Goal: Task Accomplishment & Management: Manage account settings

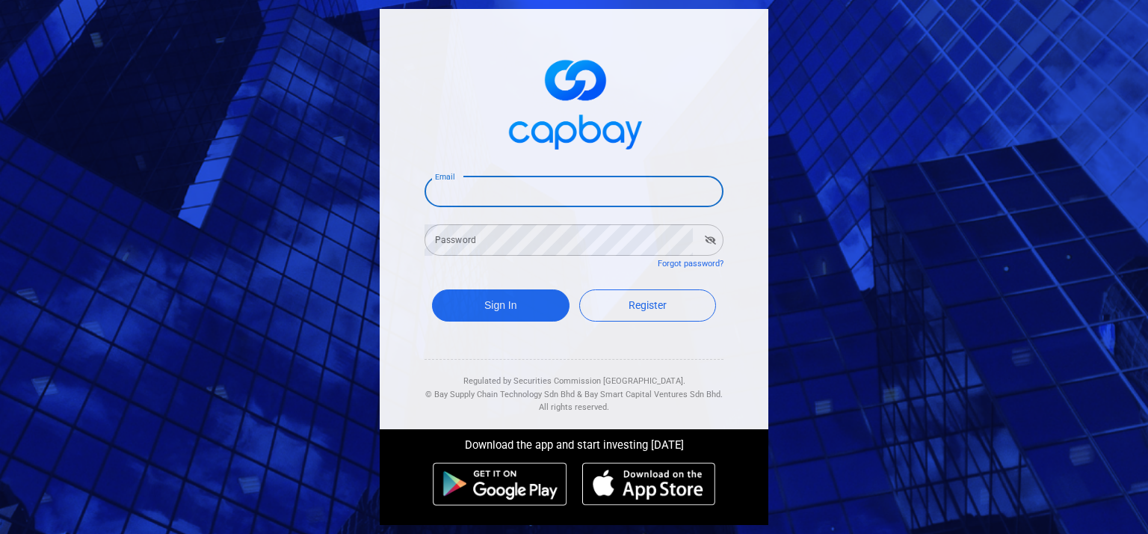
click at [478, 186] on input "Email" at bounding box center [574, 191] width 299 height 31
type input "[EMAIL_ADDRESS][DOMAIN_NAME]"
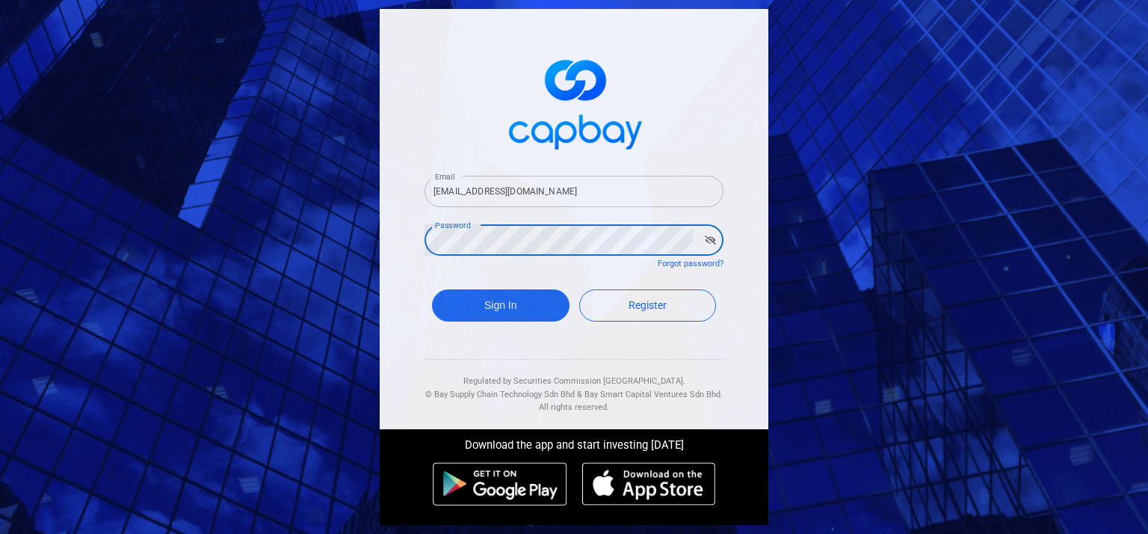
click at [432, 289] on button "Sign In" at bounding box center [501, 305] width 138 height 32
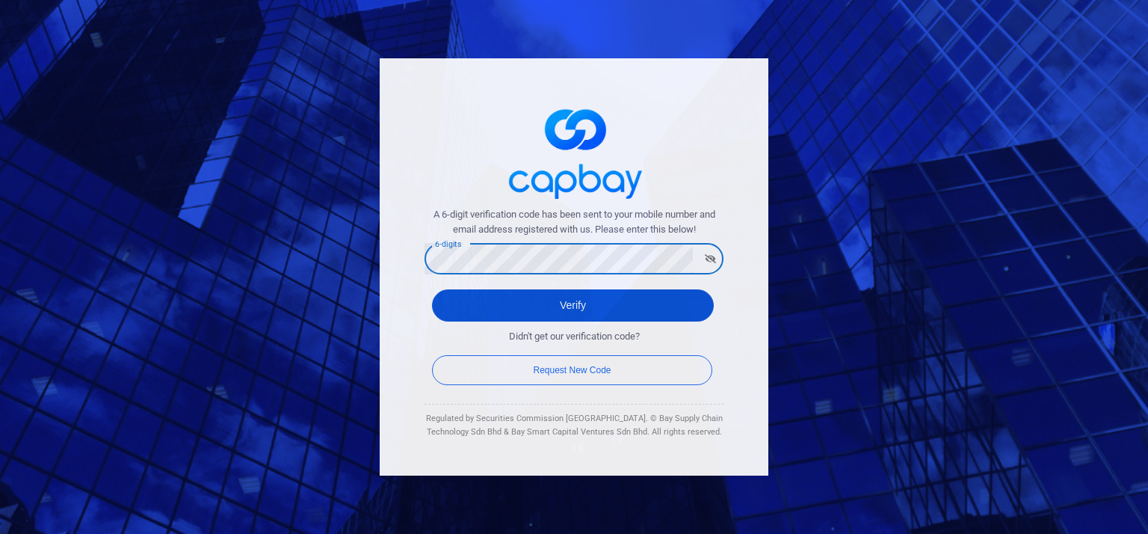
click at [606, 297] on button "Verify" at bounding box center [573, 305] width 282 height 32
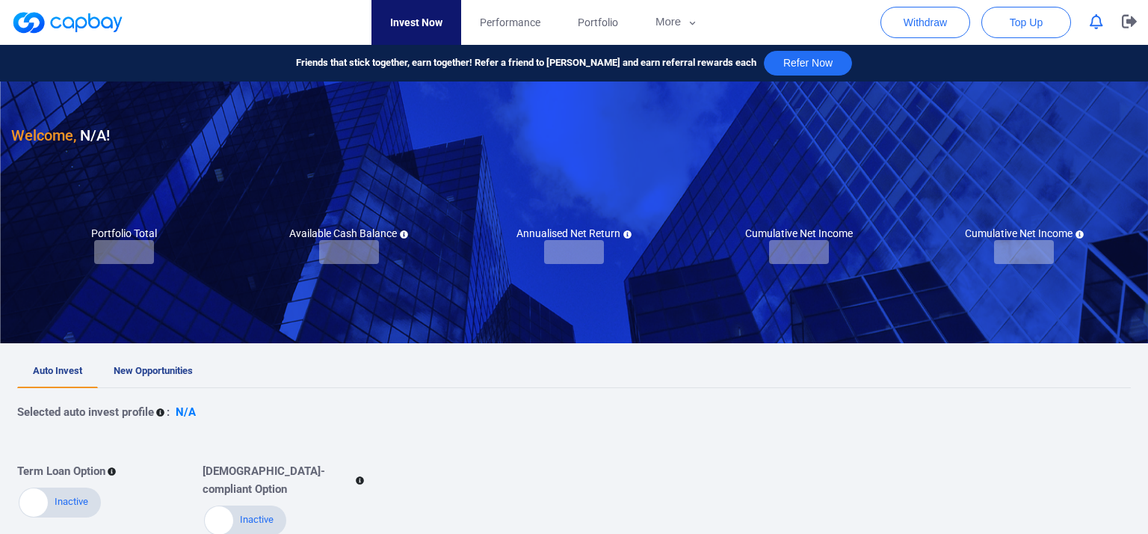
checkbox input "true"
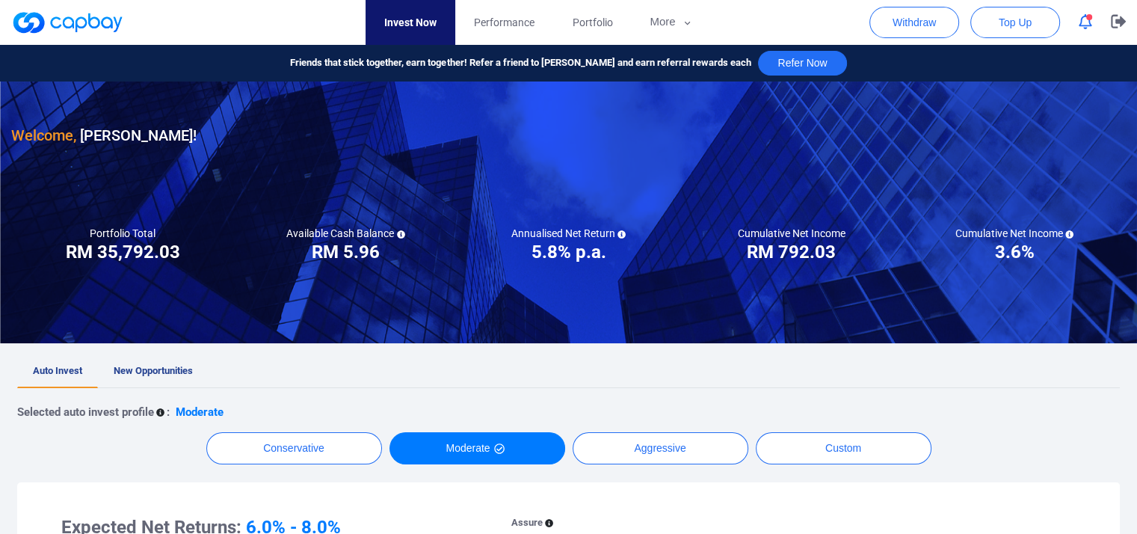
click at [1089, 14] on span "button" at bounding box center [1089, 17] width 6 height 6
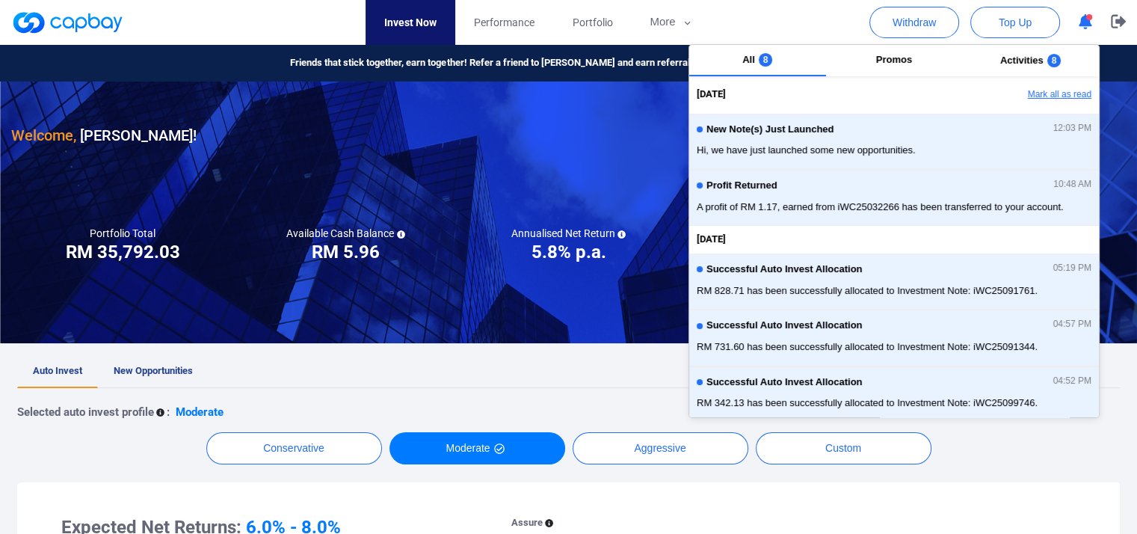
click at [1053, 86] on button "Mark all as read" at bounding box center [1018, 94] width 161 height 25
